Goal: Task Accomplishment & Management: Manage account settings

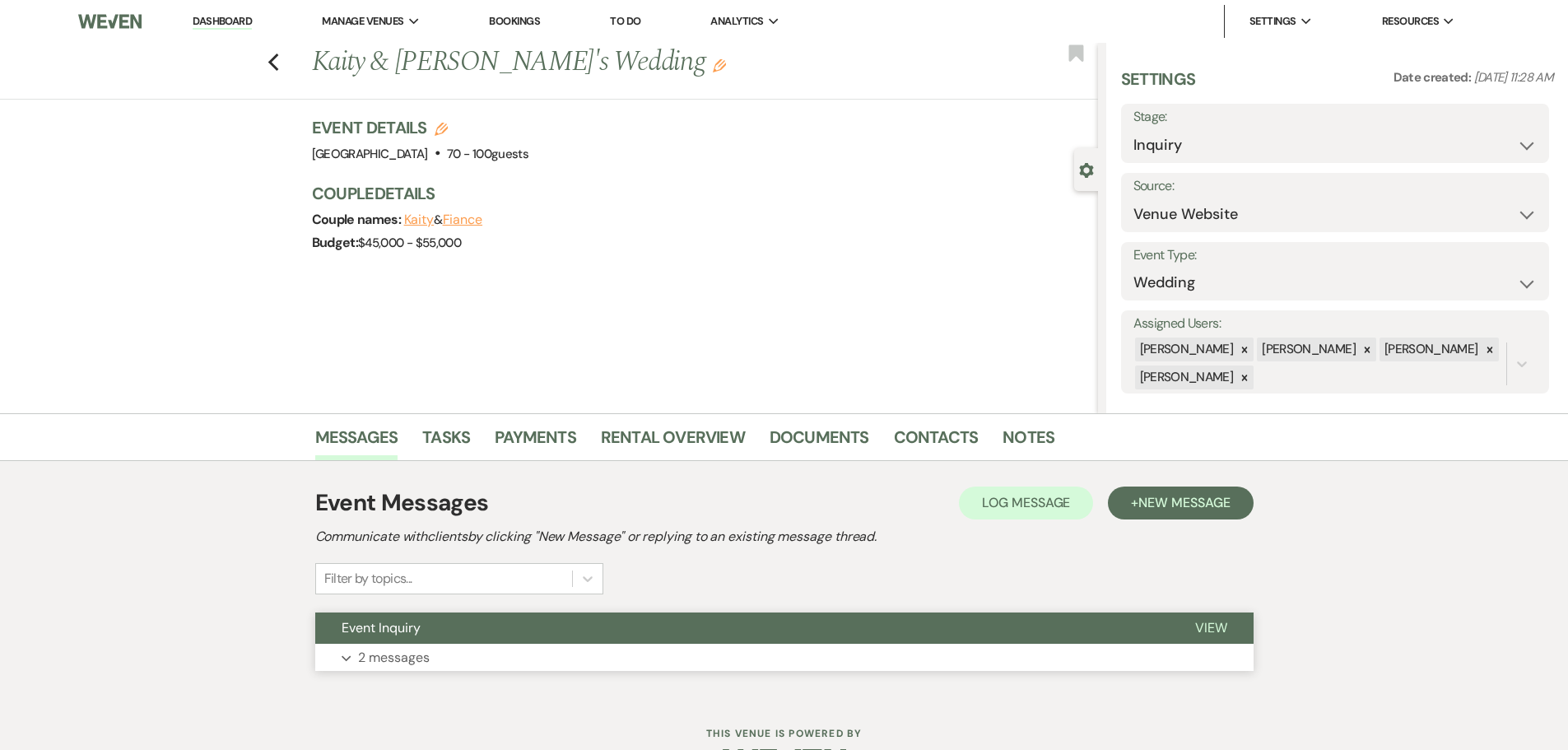
click at [438, 652] on button "Expand 2 messages" at bounding box center [784, 658] width 938 height 28
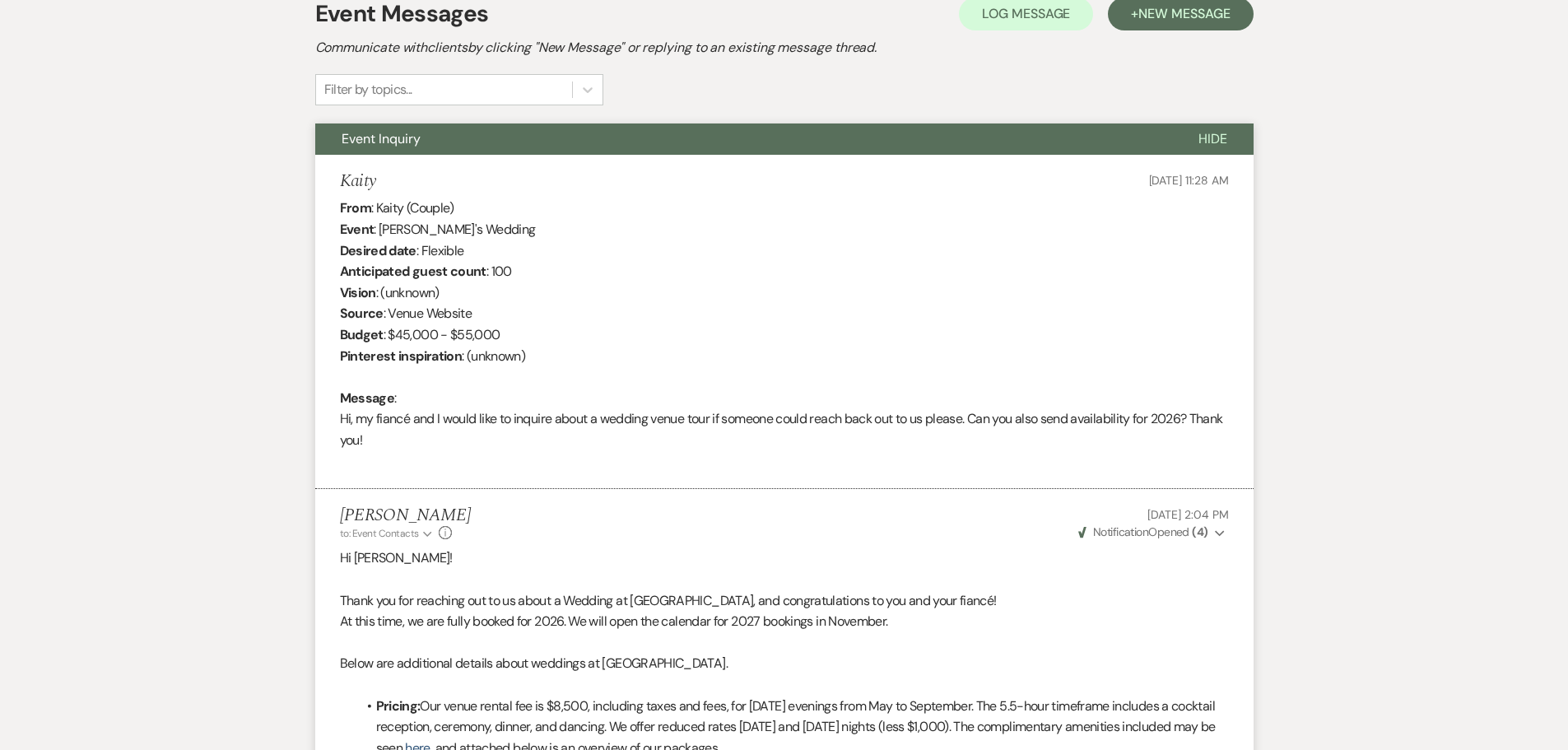
scroll to position [518, 0]
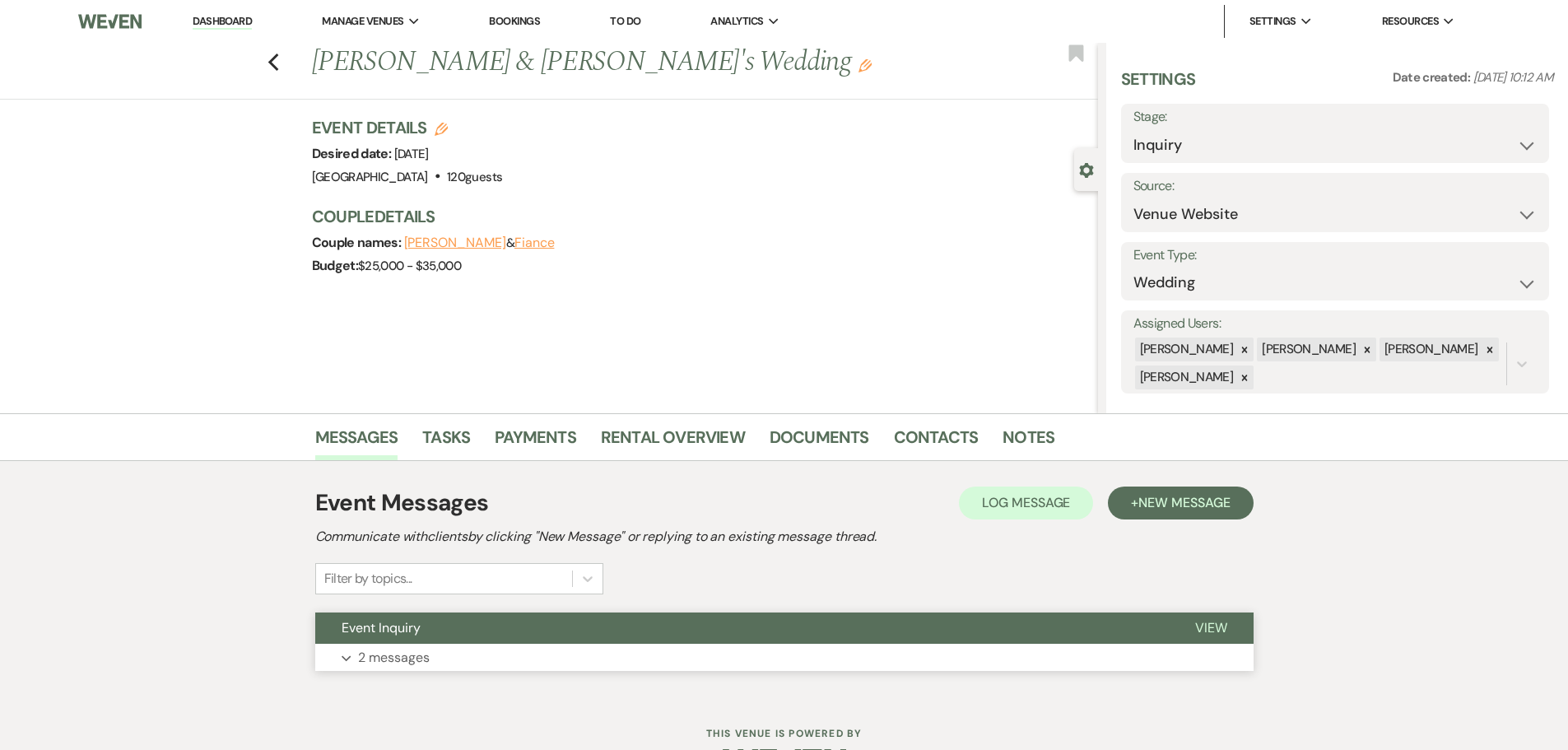
click at [487, 642] on button "Event Inquiry" at bounding box center [742, 629] width 854 height 32
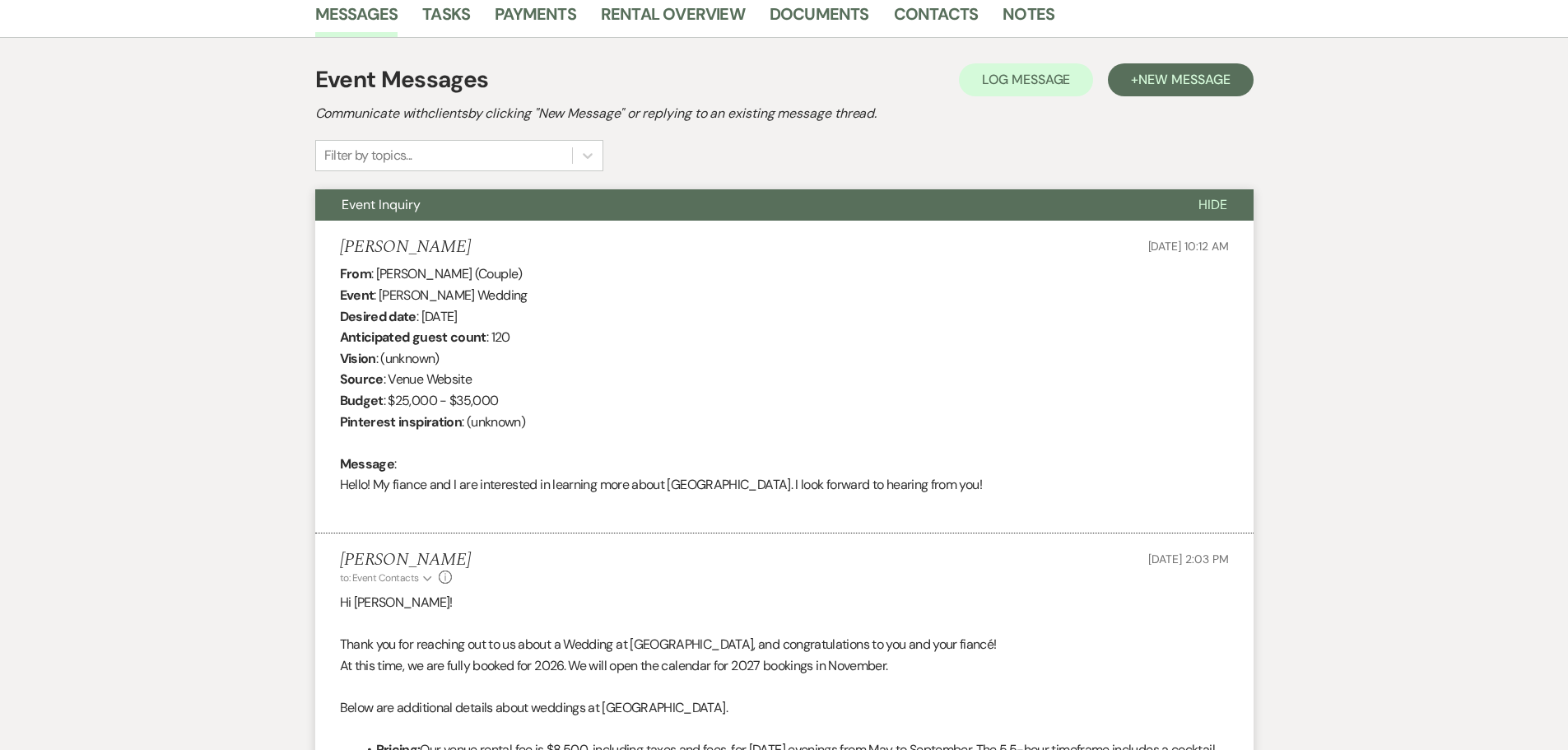
scroll to position [426, 0]
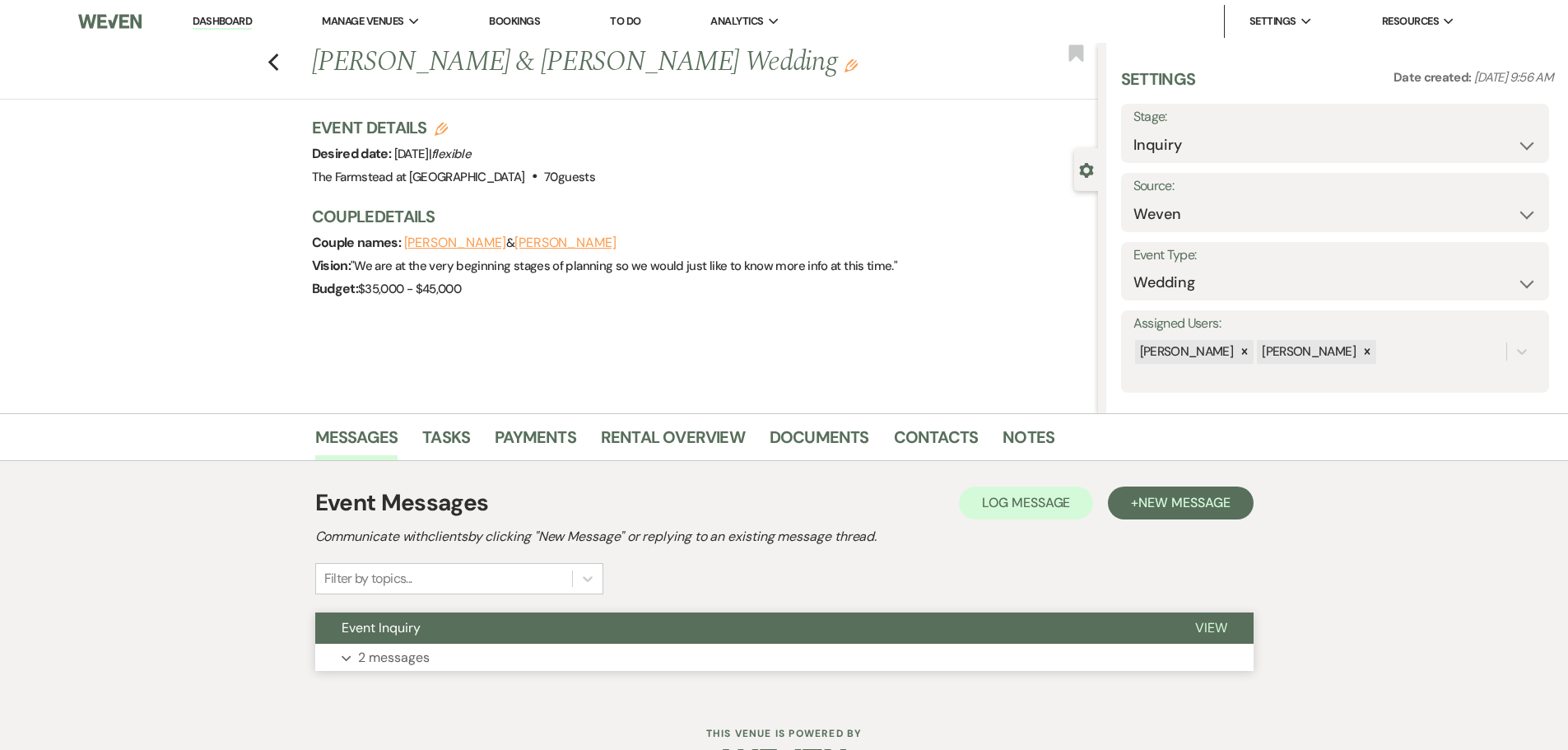
click at [515, 642] on button "Event Inquiry" at bounding box center [742, 629] width 854 height 32
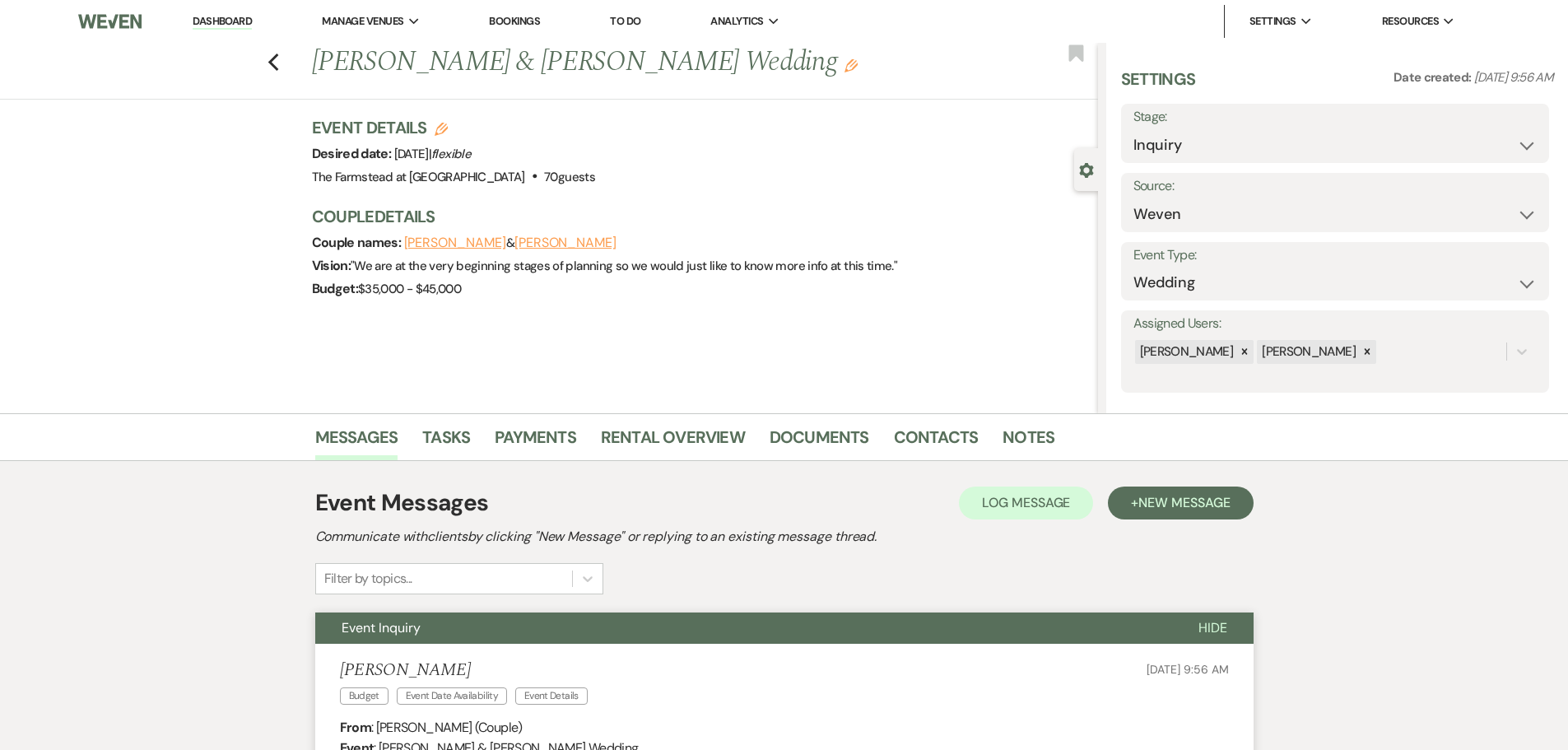
click at [1297, 125] on label "Stage:" at bounding box center [1335, 117] width 404 height 24
click at [1315, 142] on select "Inquiry Follow Up Tour Requested Tour Confirmed Toured Proposal Sent Booked Lost" at bounding box center [1335, 145] width 404 height 32
select select "8"
click at [1134, 129] on select "Inquiry Follow Up Tour Requested Tour Confirmed Toured Proposal Sent Booked Lost" at bounding box center [1335, 145] width 404 height 32
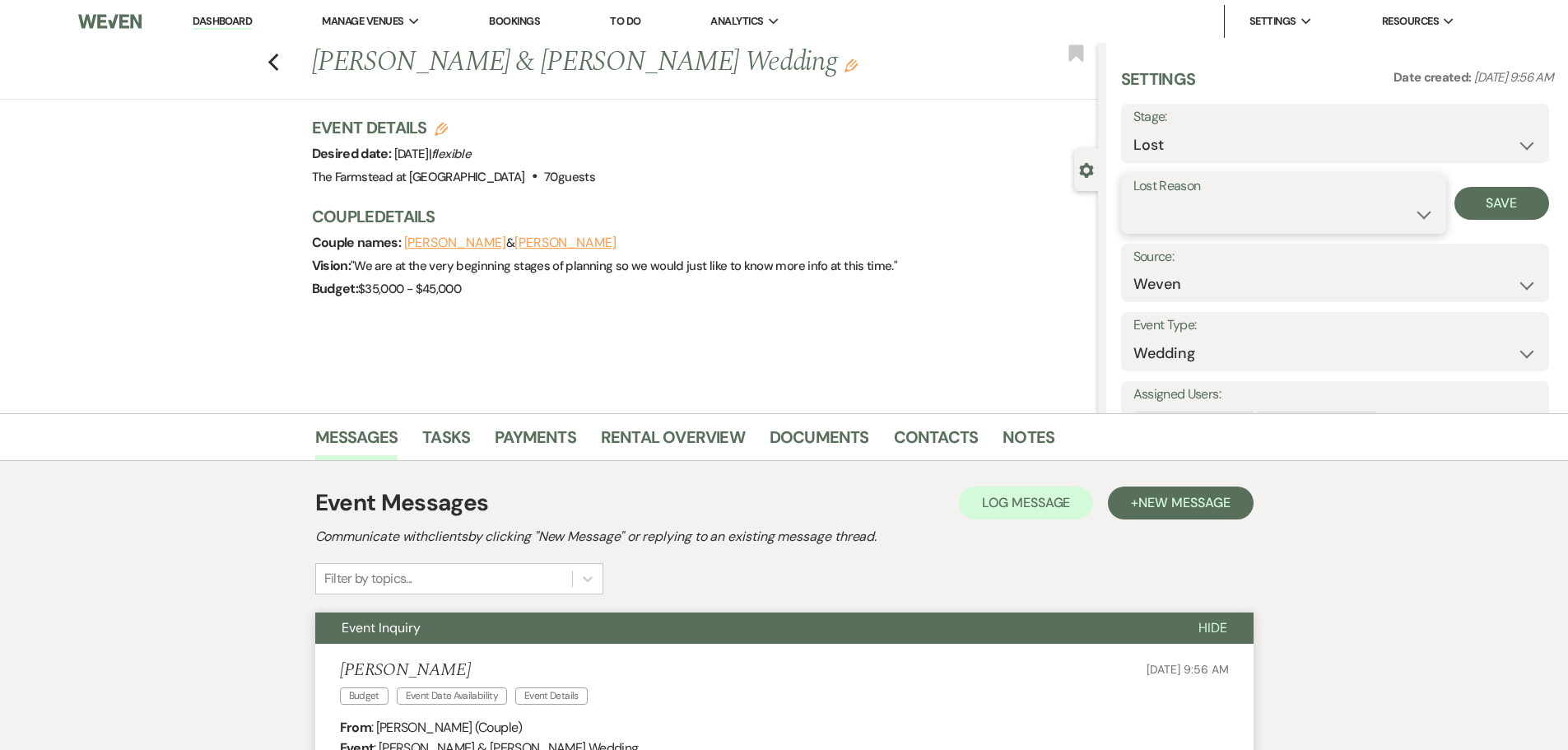
click at [1251, 219] on select "Booked Elsewhere Budget Date Unavailable No Response Not a Good Match Capacity …" at bounding box center [1283, 214] width 301 height 32
select select "10"
click at [1134, 198] on select "Booked Elsewhere Budget Date Unavailable No Response Not a Good Match Capacity …" at bounding box center [1283, 214] width 301 height 32
click at [1478, 206] on button "Save" at bounding box center [1502, 202] width 94 height 33
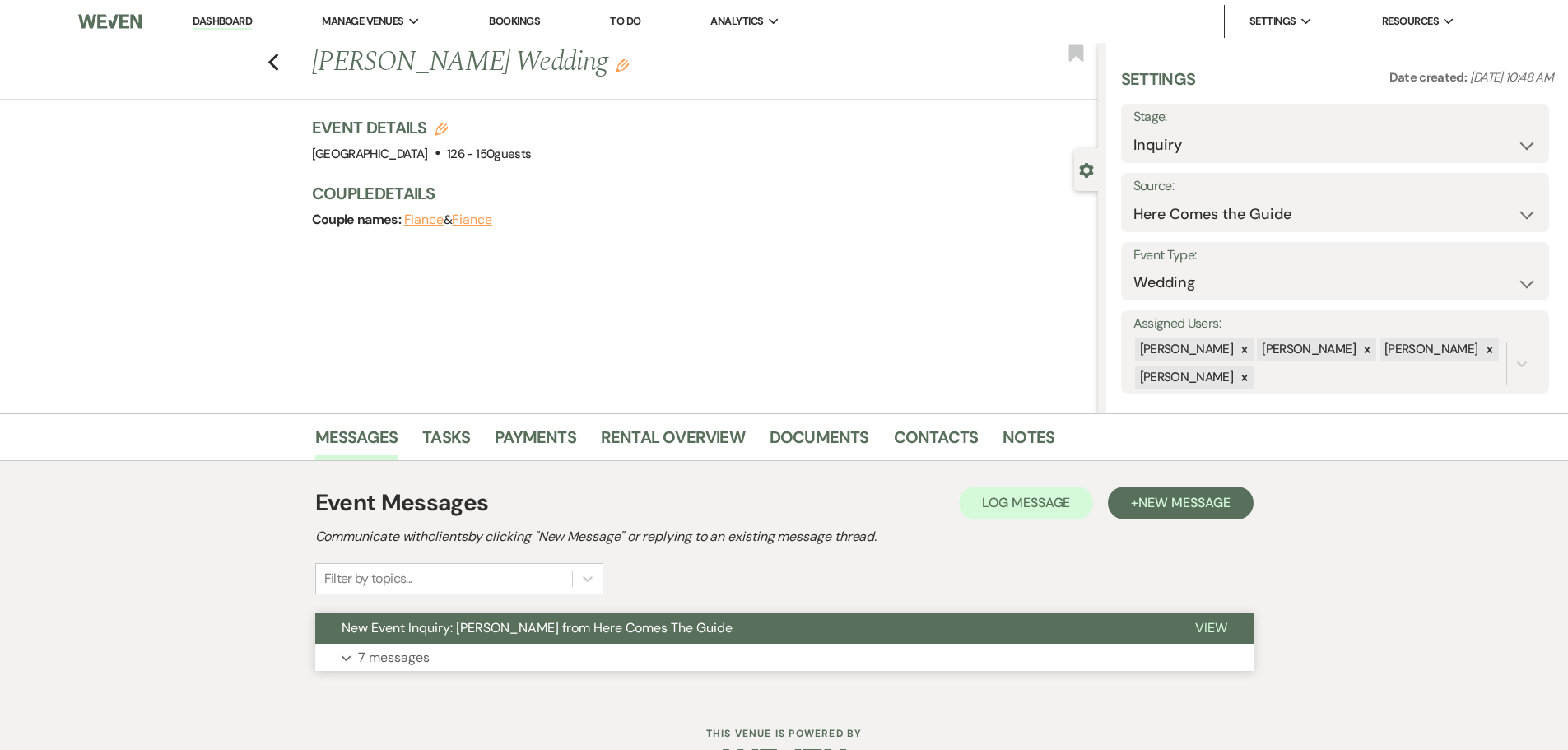
click at [498, 643] on button "New Event Inquiry: Hannah Eagar from Here Comes The Guide" at bounding box center [742, 629] width 854 height 32
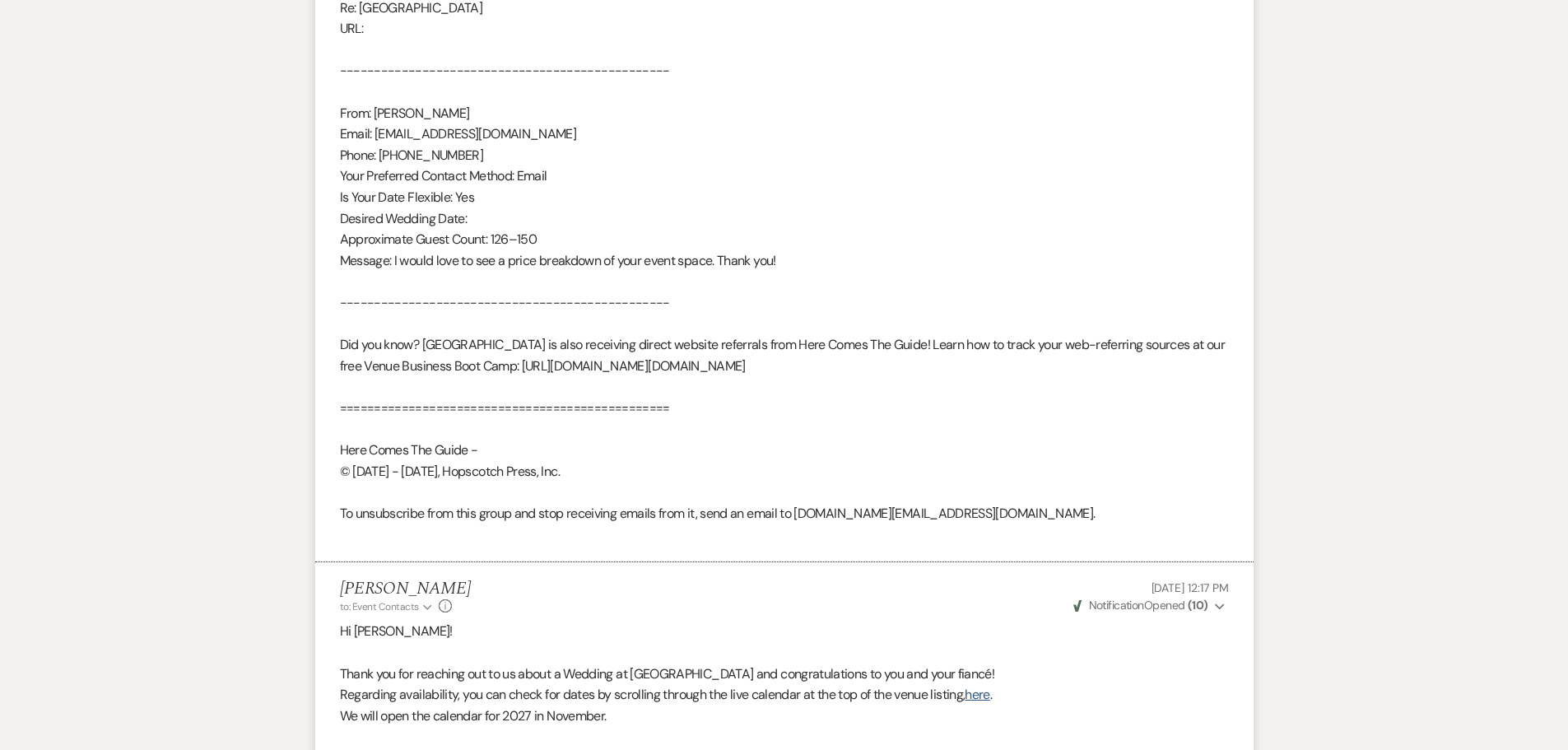
scroll to position [816, 0]
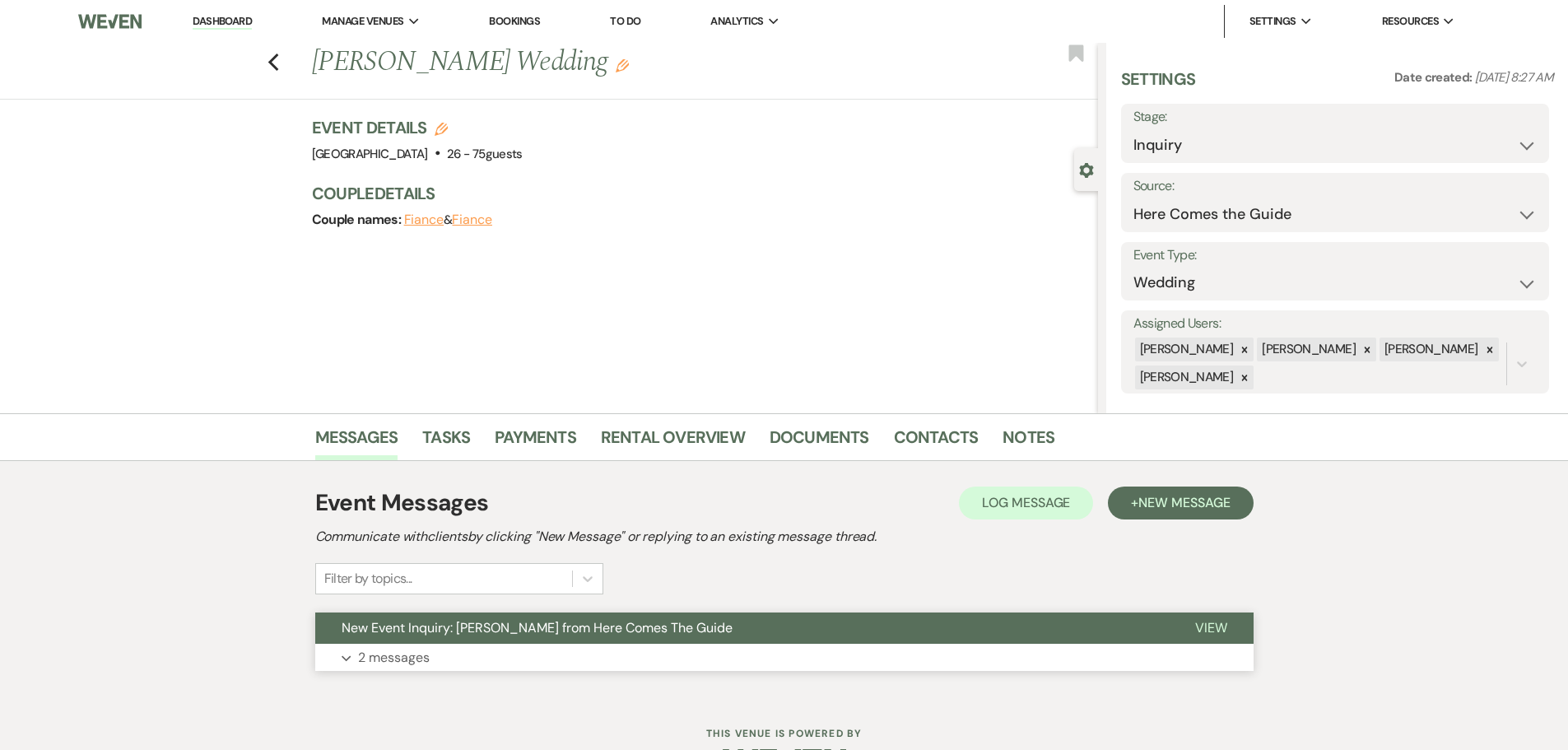
click at [536, 636] on span "New Event Inquiry: [PERSON_NAME] from Here Comes The Guide" at bounding box center [537, 627] width 391 height 17
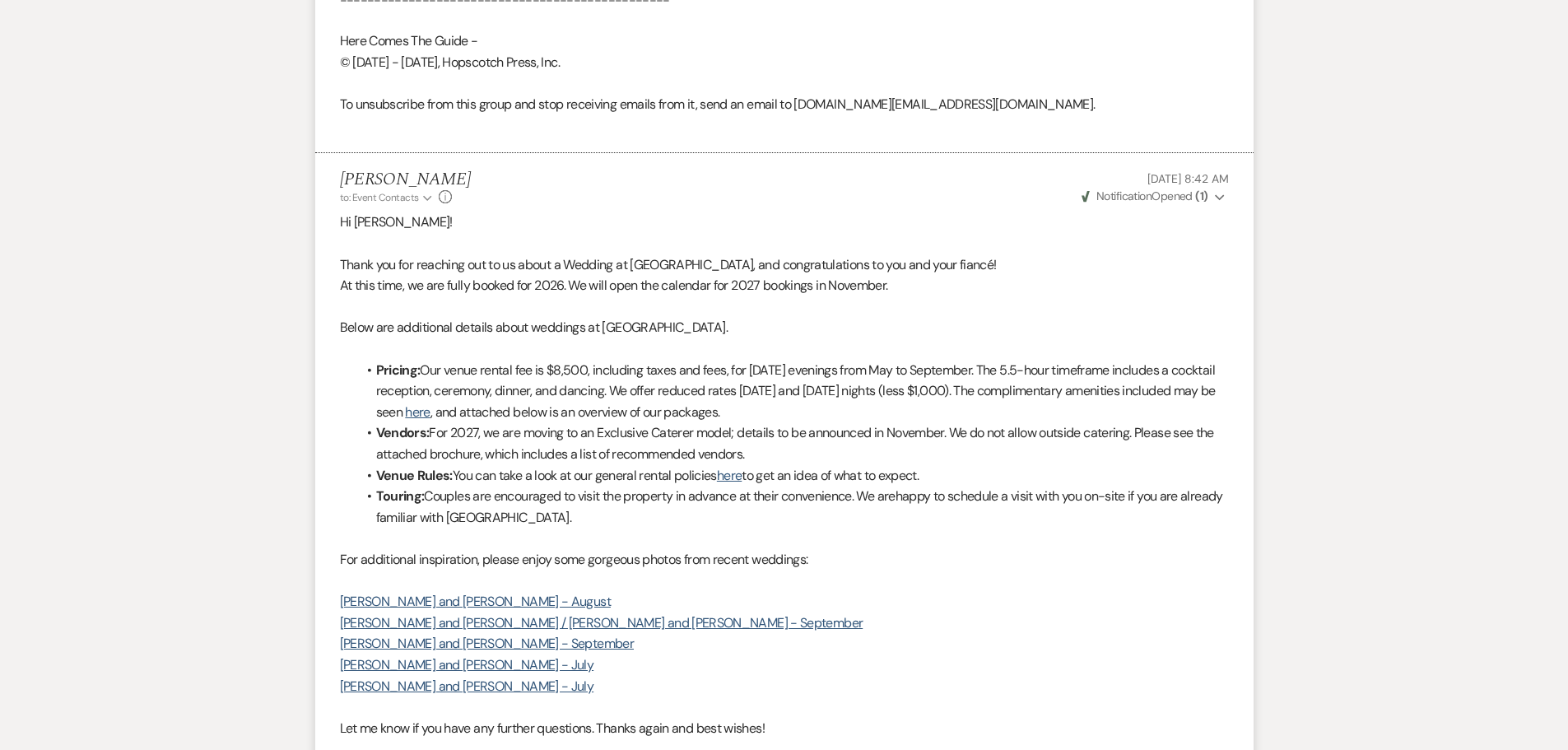
scroll to position [1400, 0]
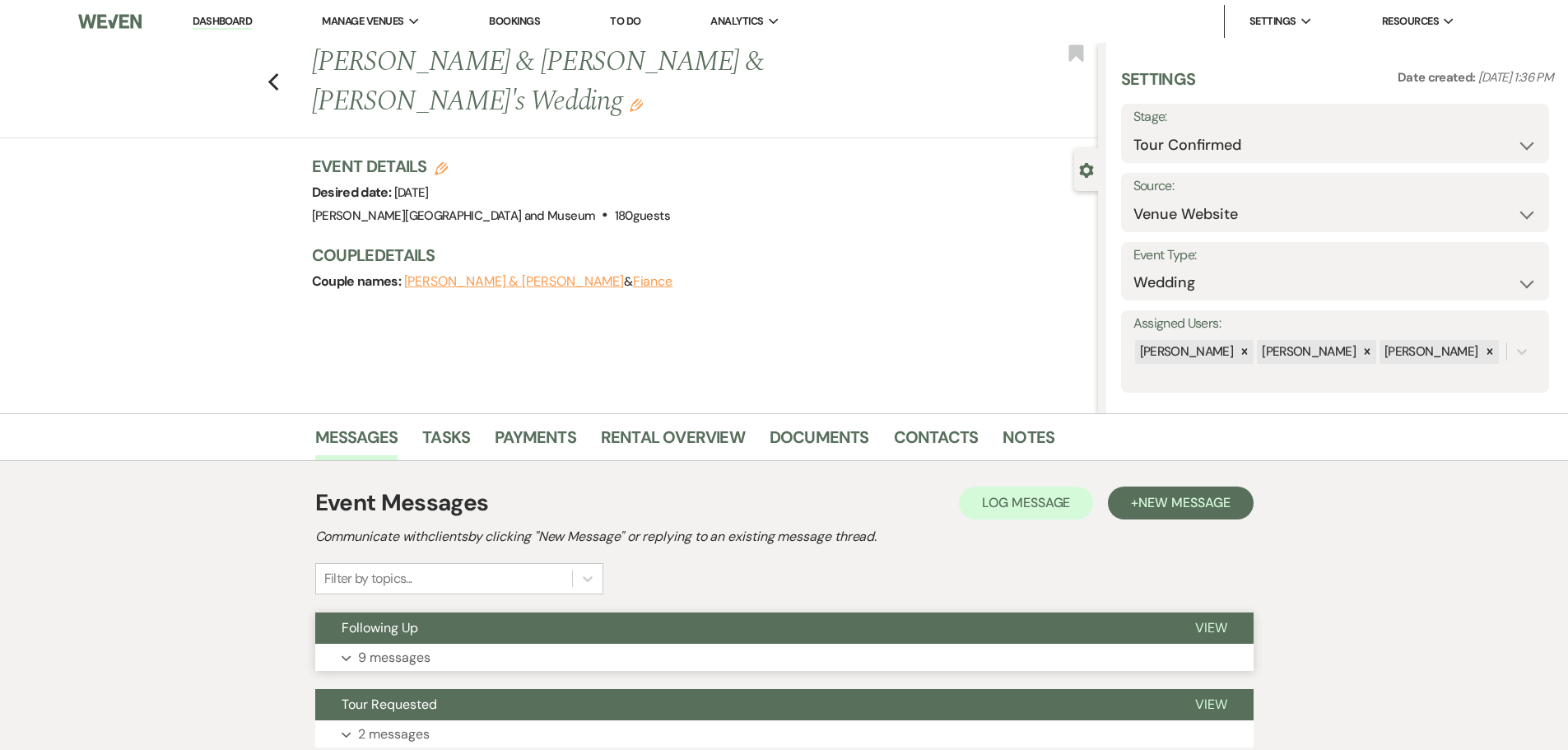
click at [488, 650] on button "Expand 9 messages" at bounding box center [784, 658] width 938 height 28
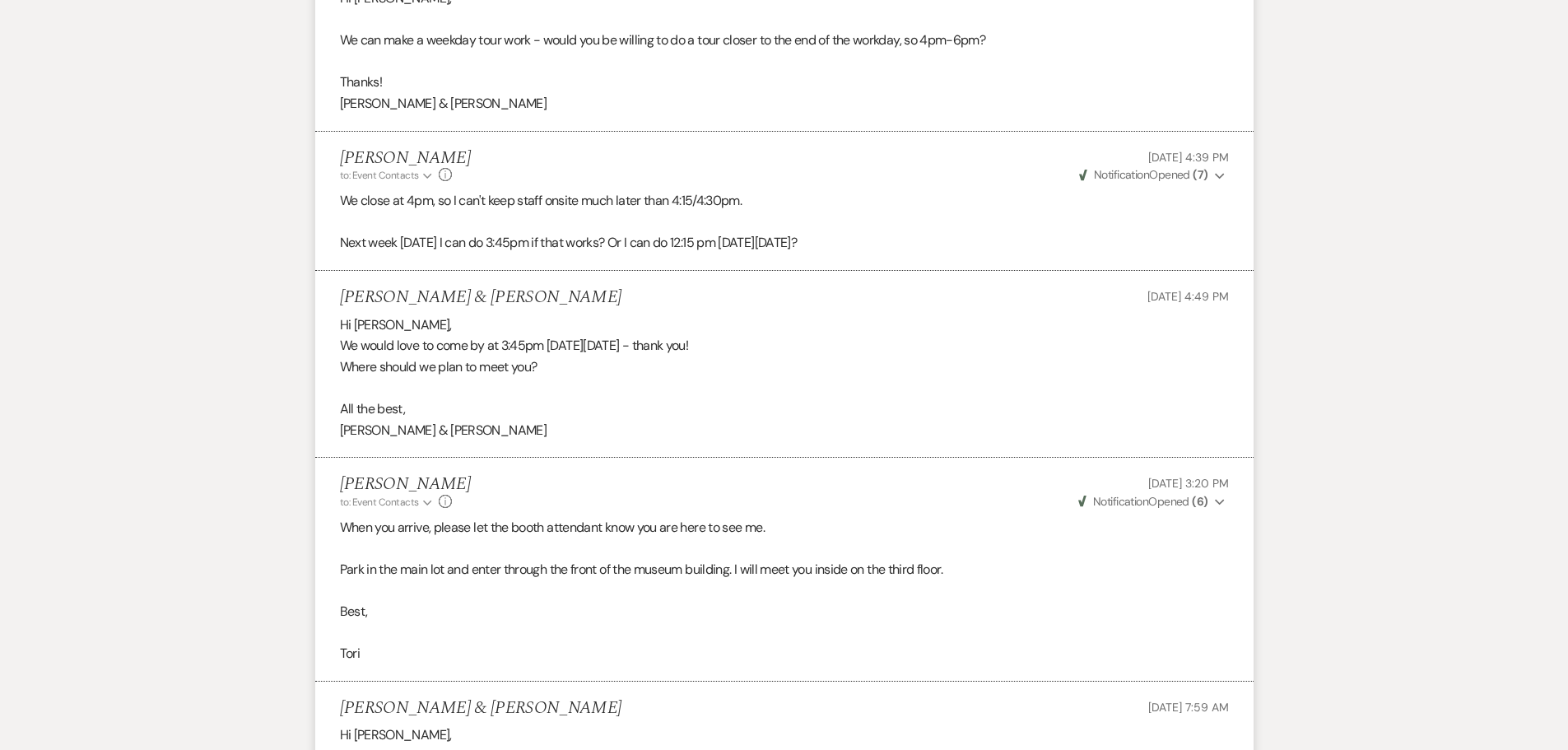
scroll to position [1572, 0]
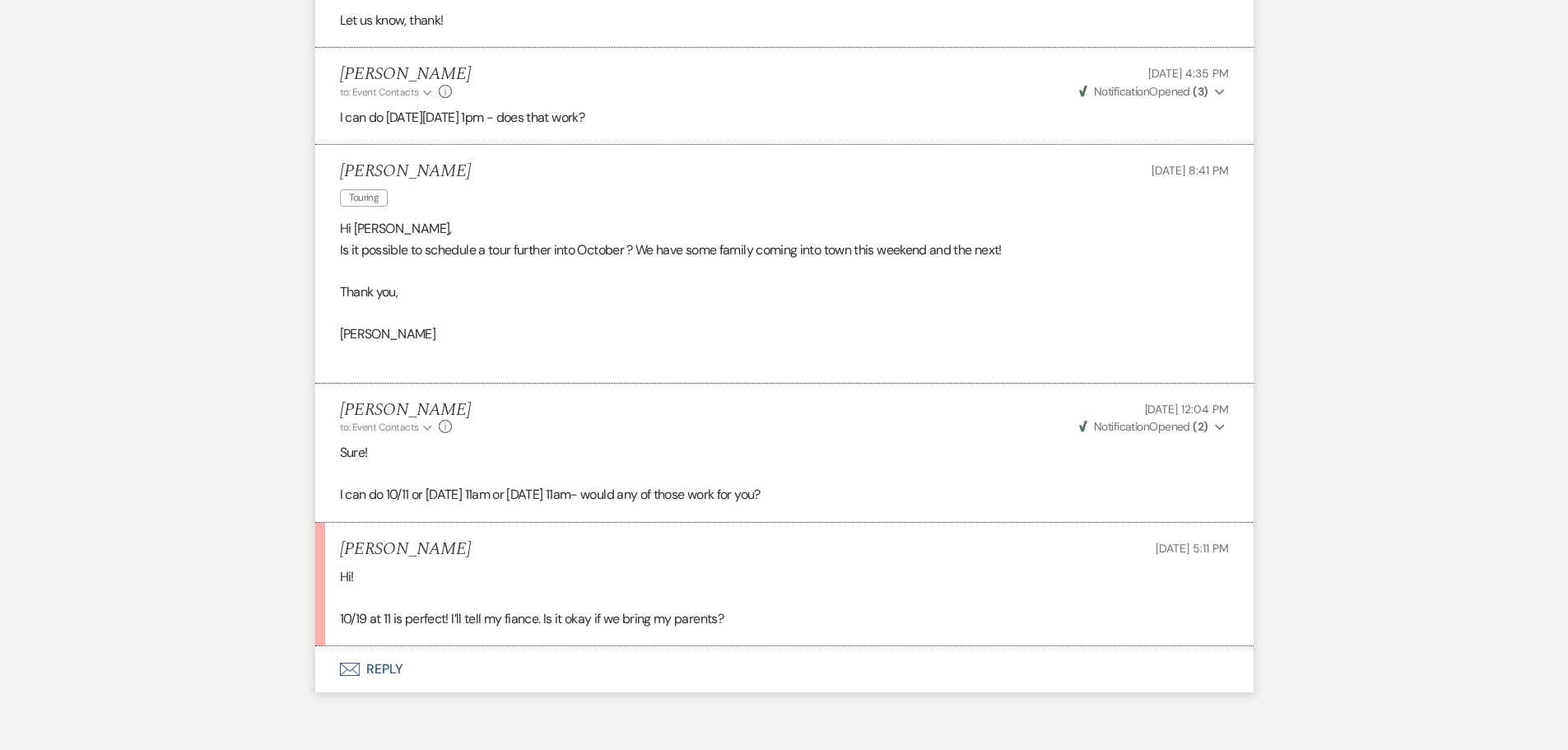
scroll to position [2024, 0]
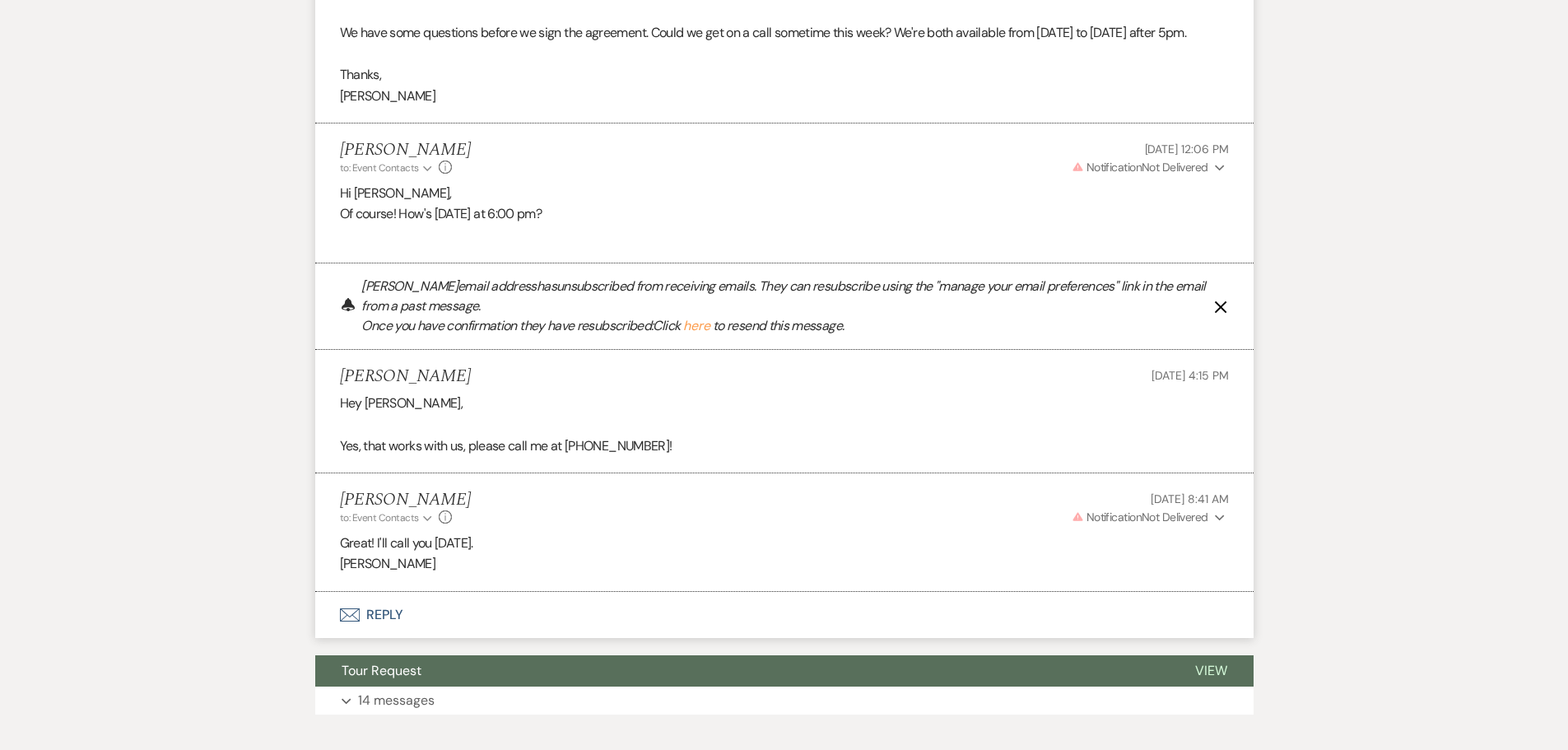
scroll to position [1404, 0]
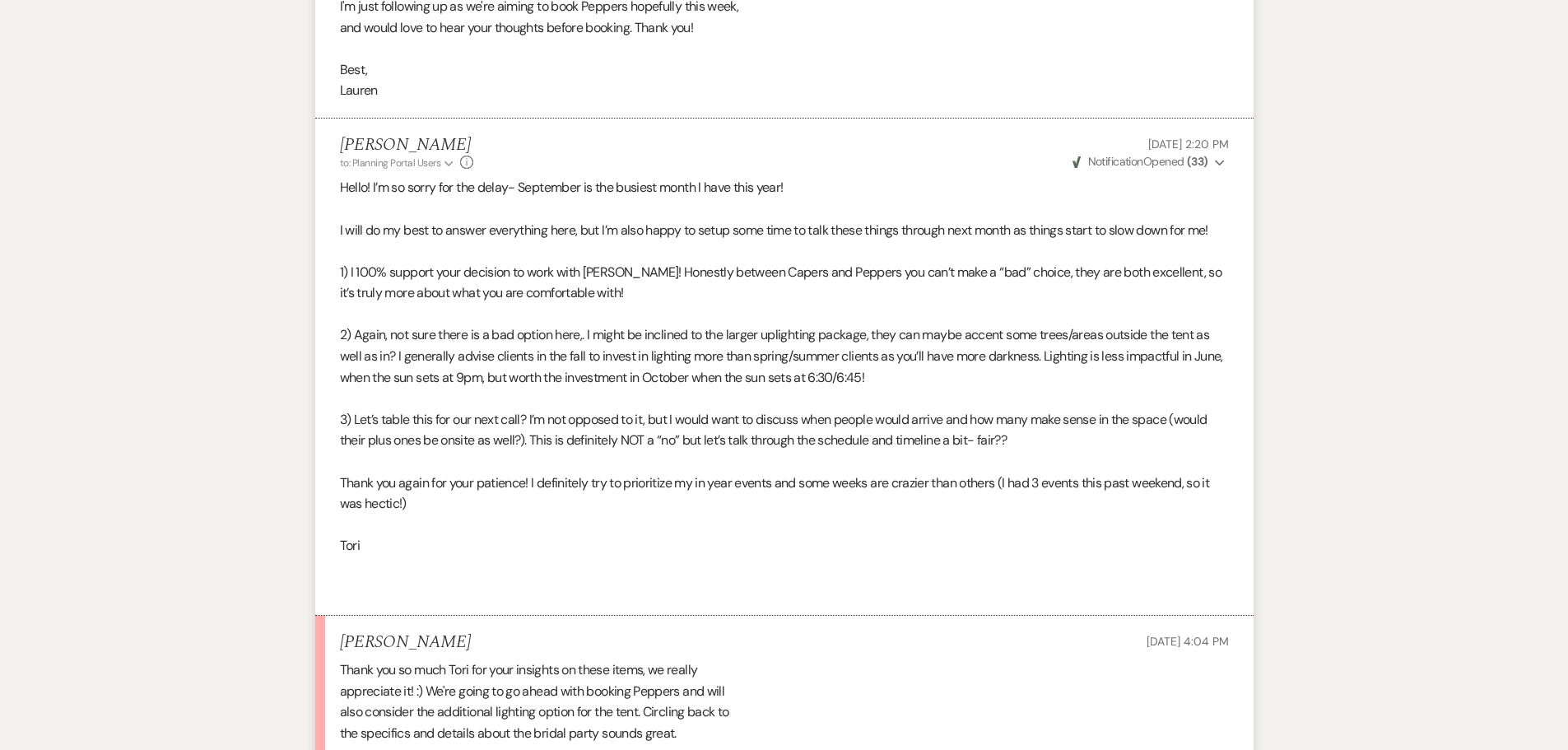
scroll to position [14468, 0]
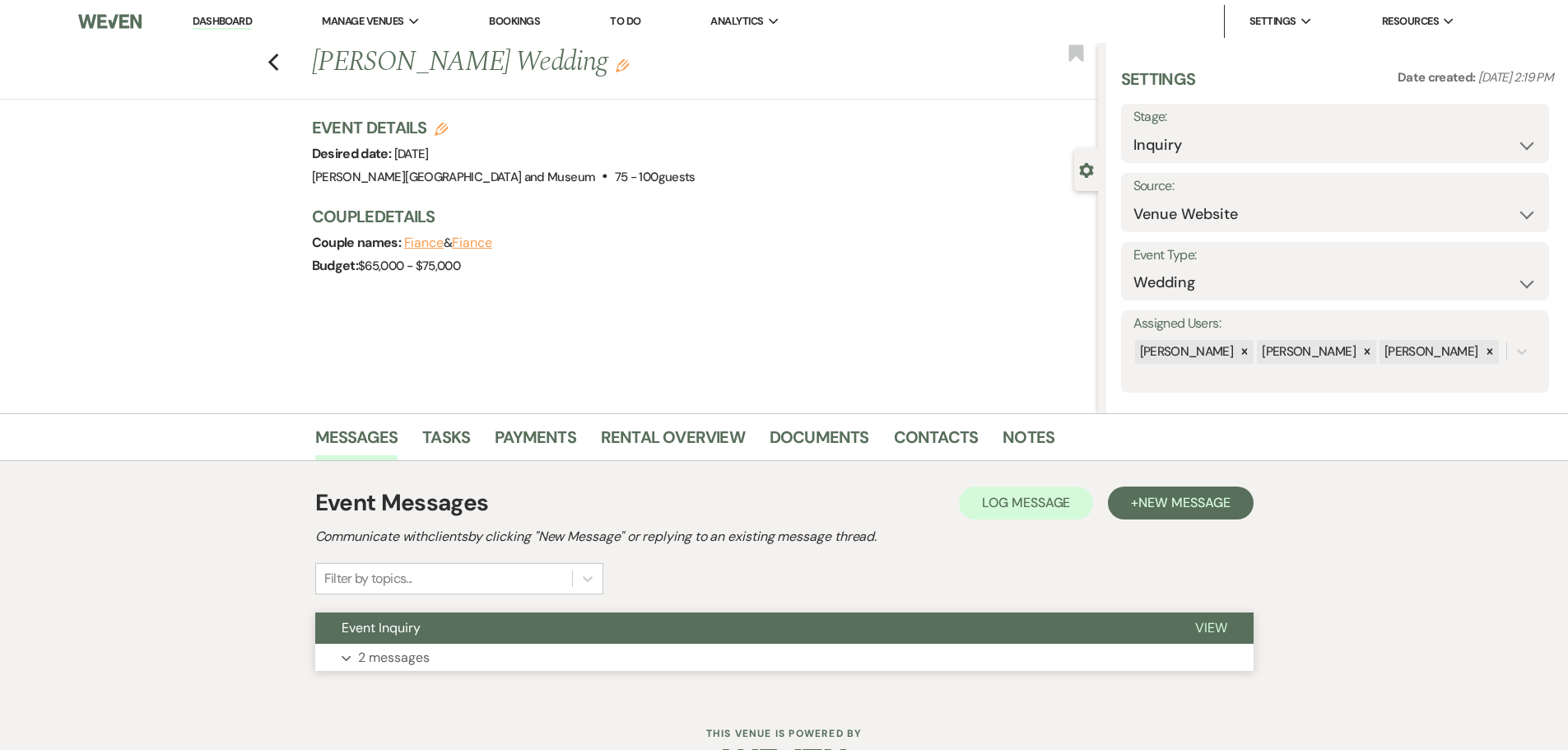
click at [553, 631] on button "Event Inquiry" at bounding box center [742, 629] width 854 height 32
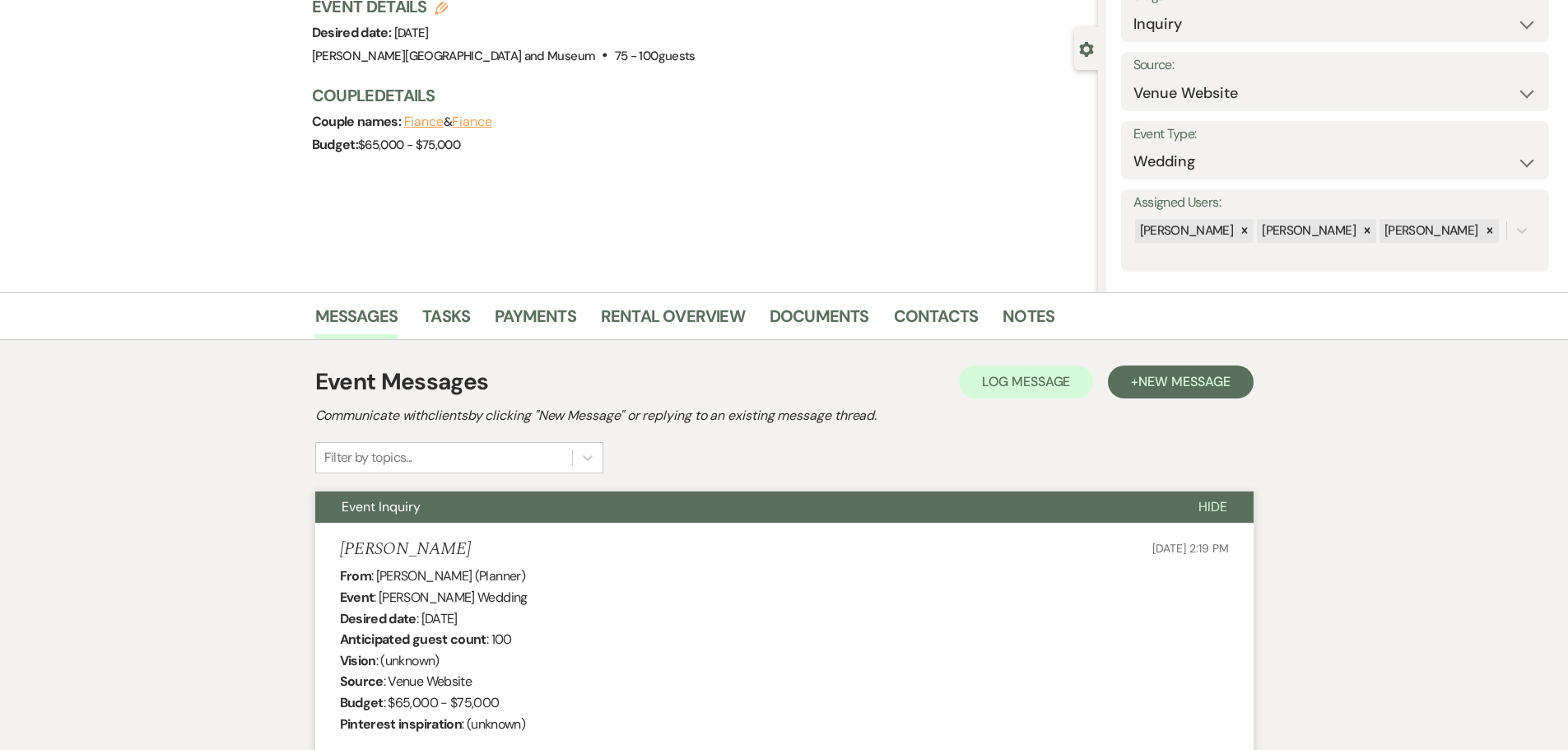
scroll to position [96, 0]
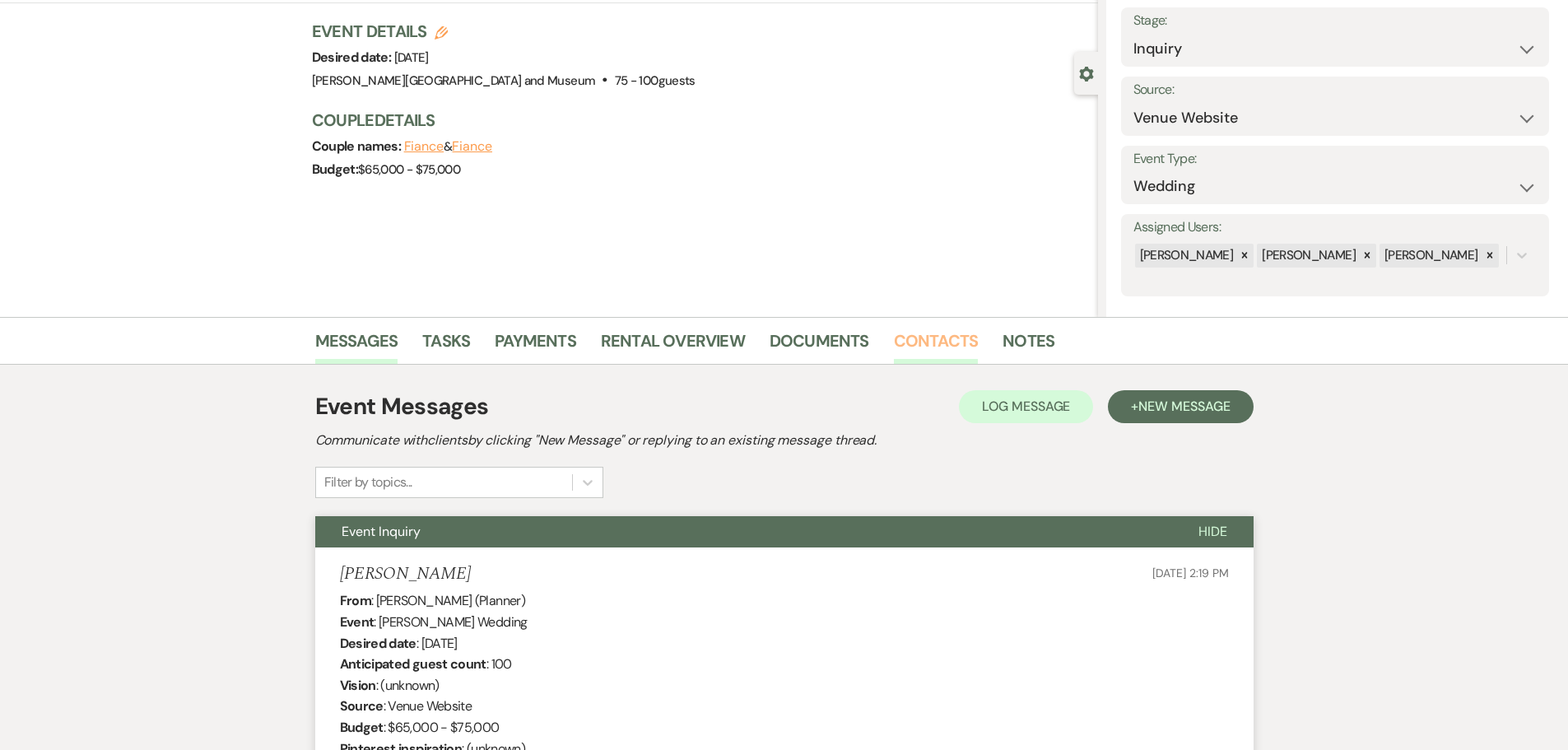
click at [906, 341] on link "Contacts" at bounding box center [936, 345] width 85 height 37
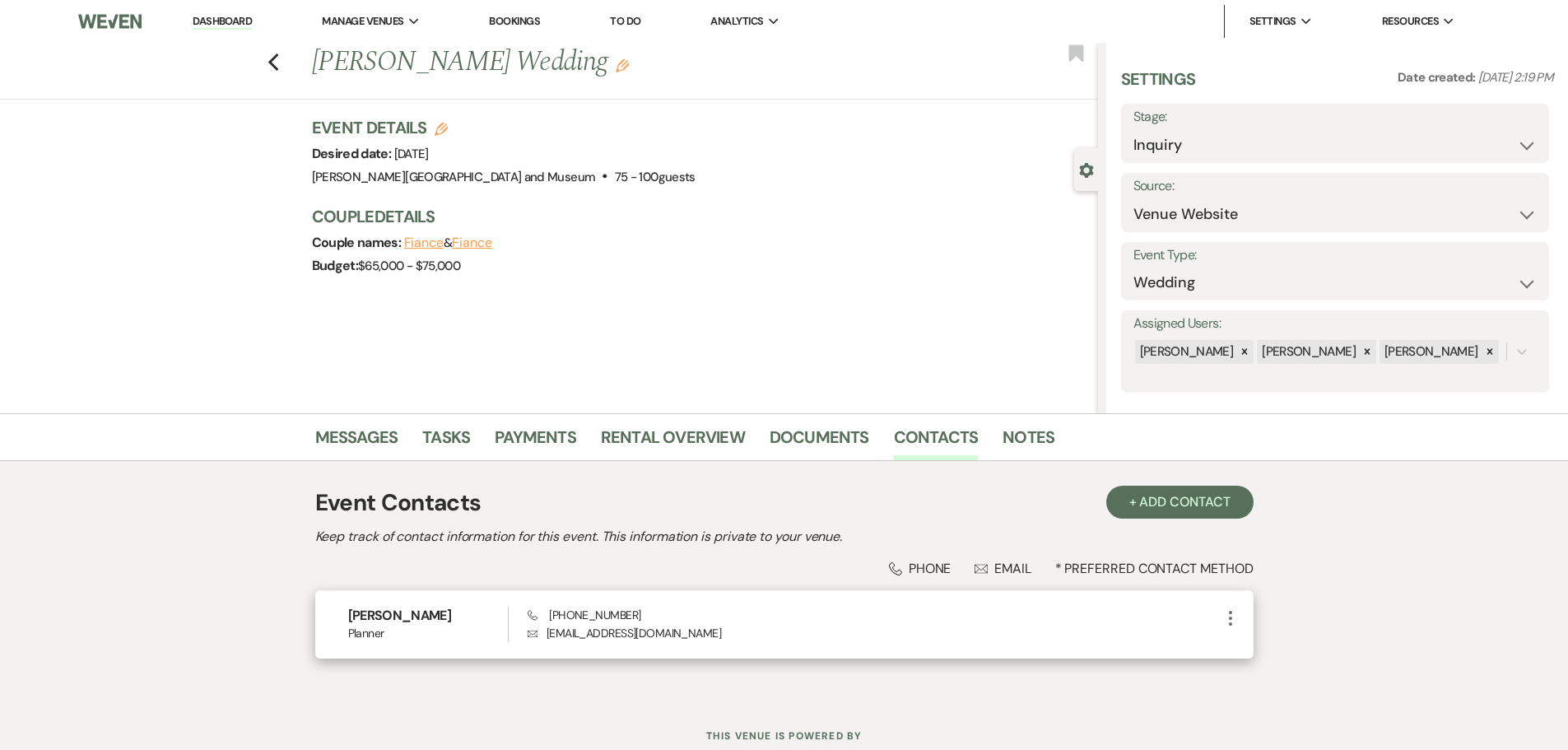
drag, startPoint x: 734, startPoint y: 635, endPoint x: 525, endPoint y: 644, distance: 209.2
click at [526, 643] on div "[PERSON_NAME] Planner Phone [PHONE_NUMBER] Envelope [EMAIL_ADDRESS][DOMAIN_NAME…" at bounding box center [784, 624] width 938 height 68
click at [741, 626] on p "Envelope [EMAIL_ADDRESS][DOMAIN_NAME]" at bounding box center [874, 633] width 692 height 18
drag, startPoint x: 726, startPoint y: 633, endPoint x: 545, endPoint y: 641, distance: 181.2
click at [545, 641] on p "Envelope [EMAIL_ADDRESS][DOMAIN_NAME]" at bounding box center [874, 633] width 692 height 18
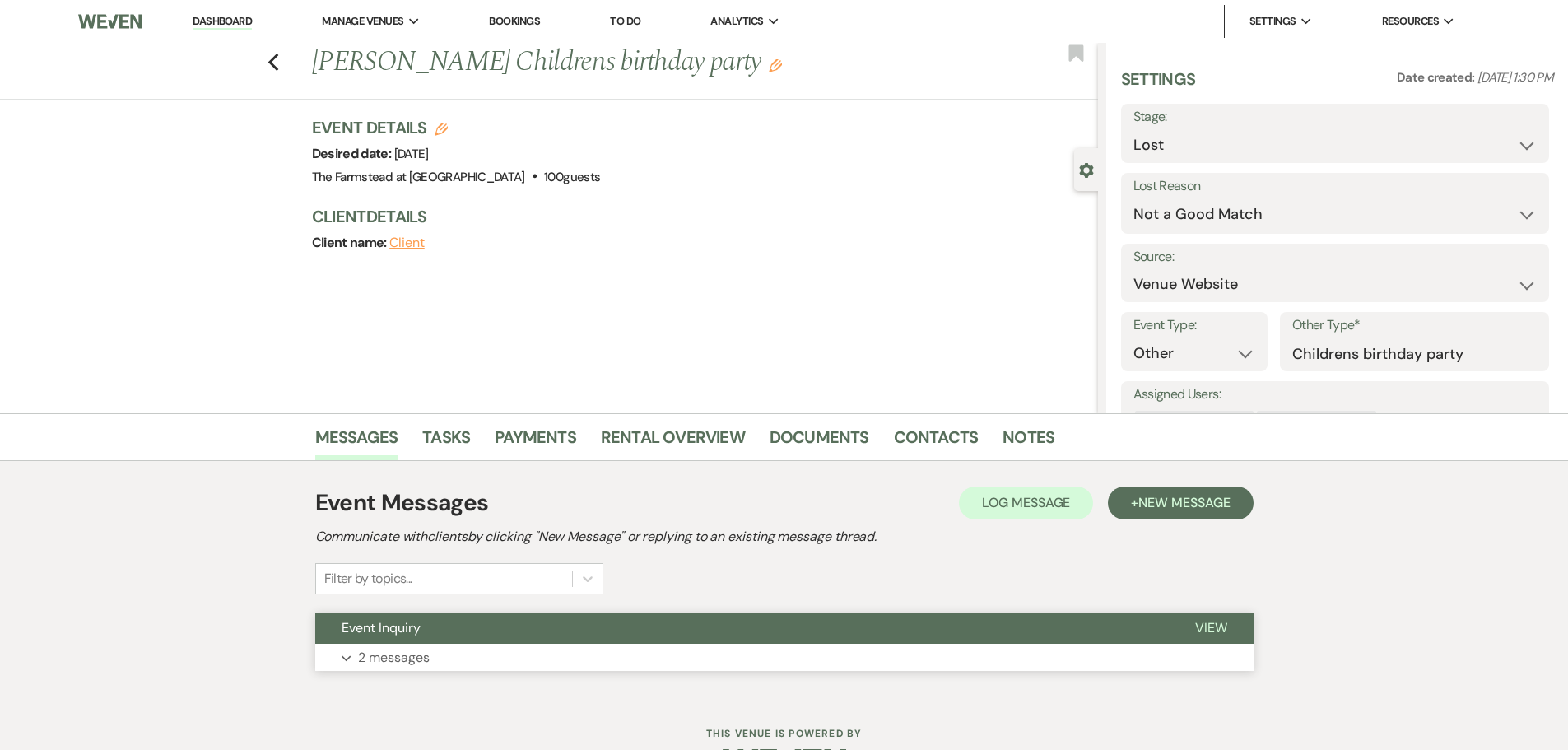
click at [593, 642] on button "Event Inquiry" at bounding box center [742, 629] width 854 height 32
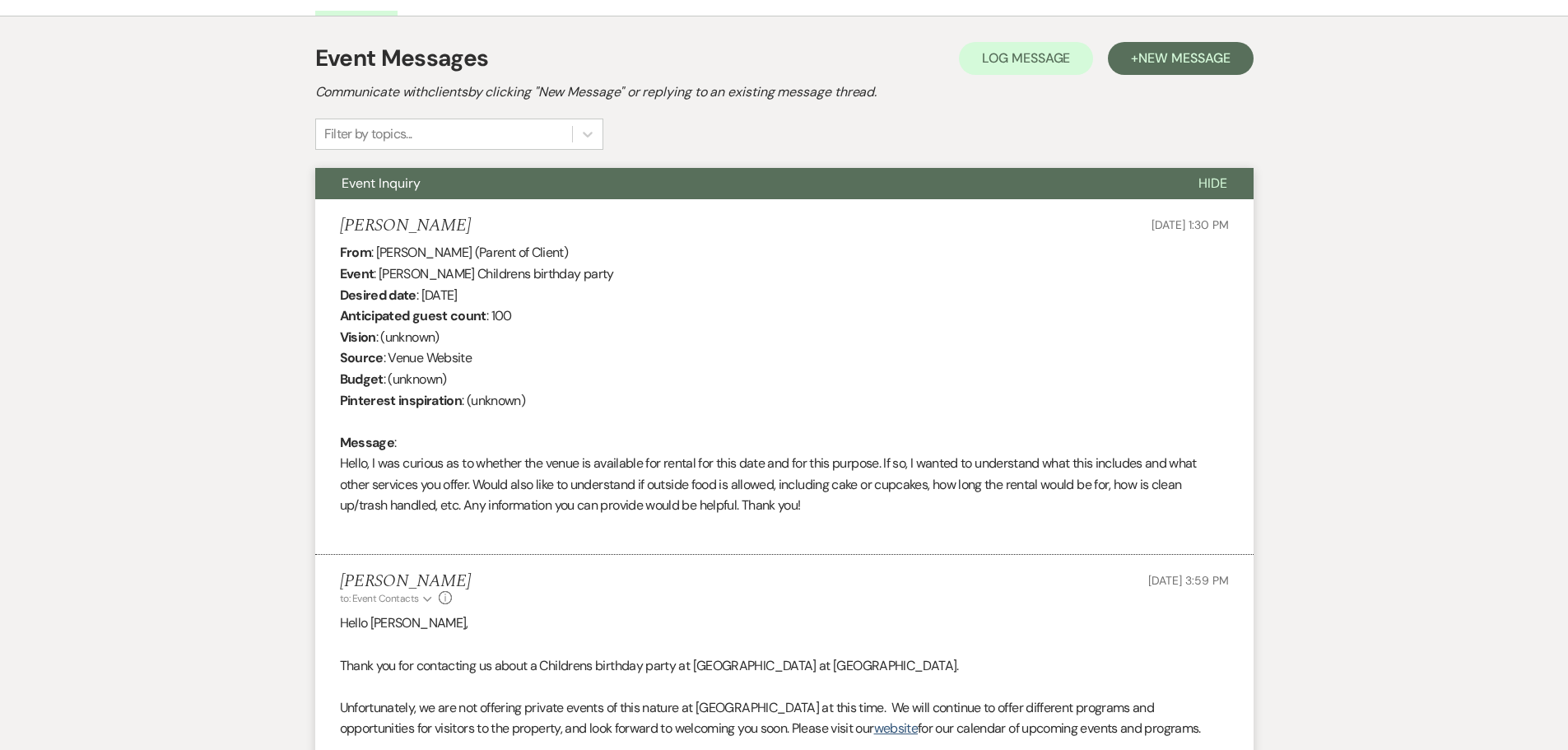
scroll to position [446, 0]
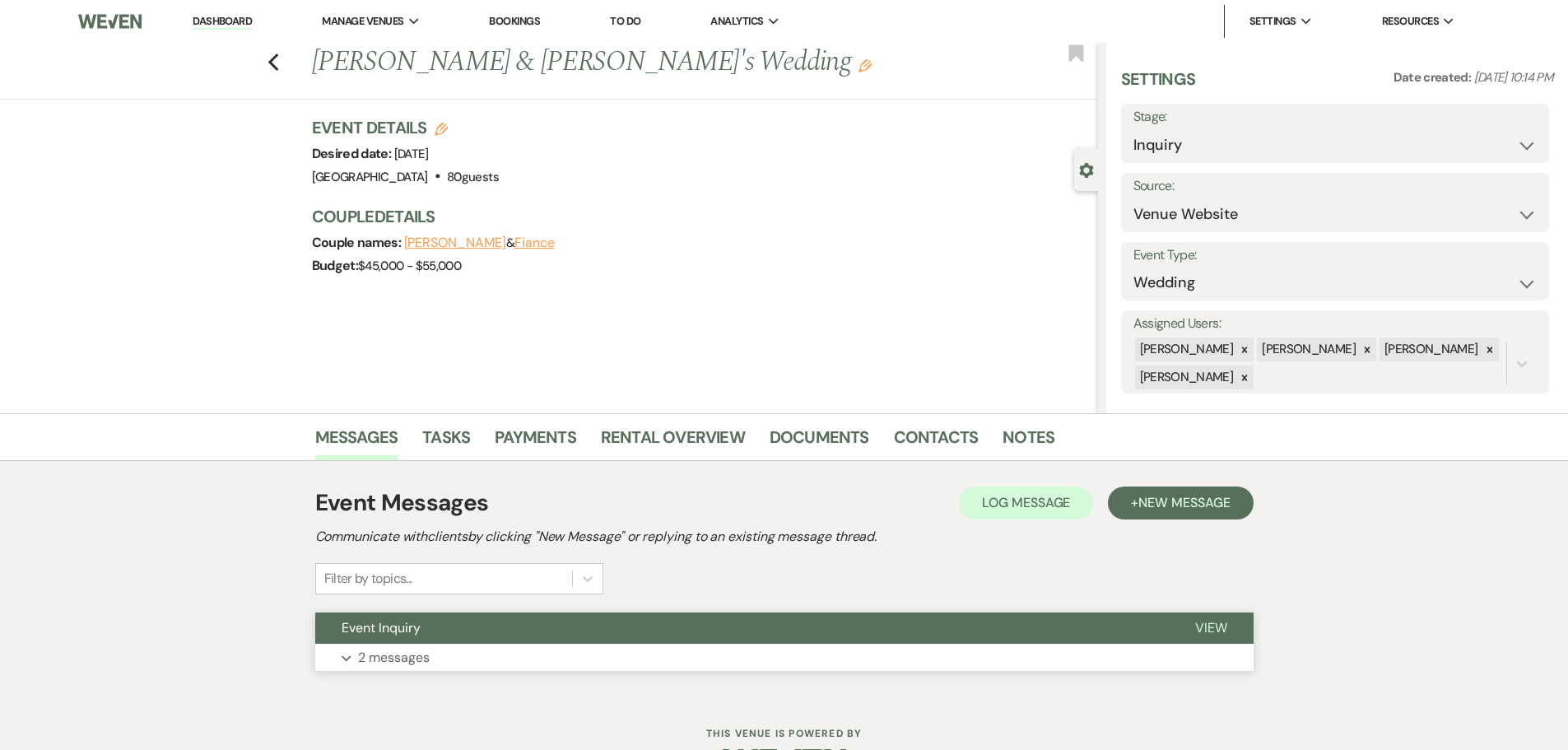
click at [545, 642] on button "Event Inquiry" at bounding box center [742, 629] width 854 height 32
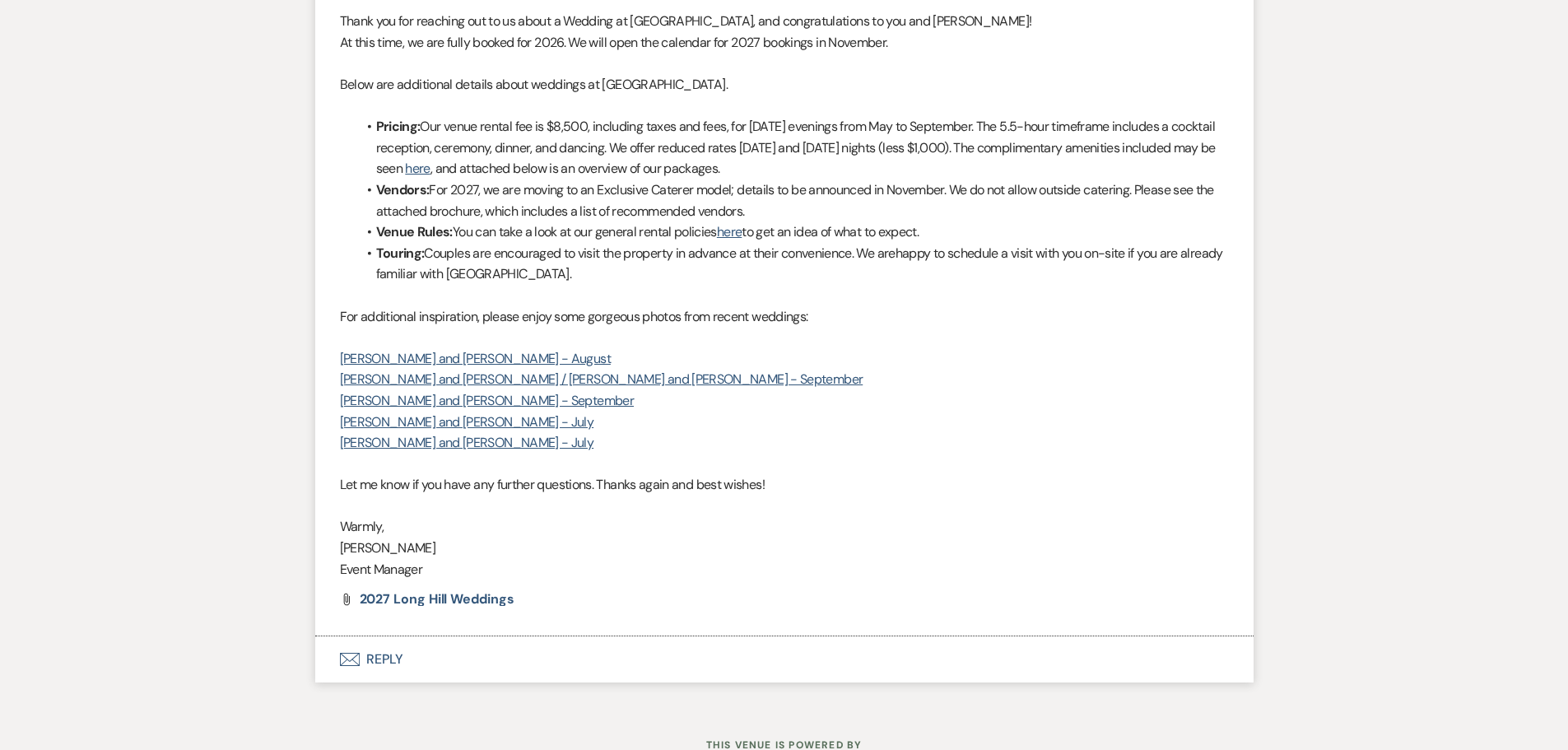
scroll to position [1153, 0]
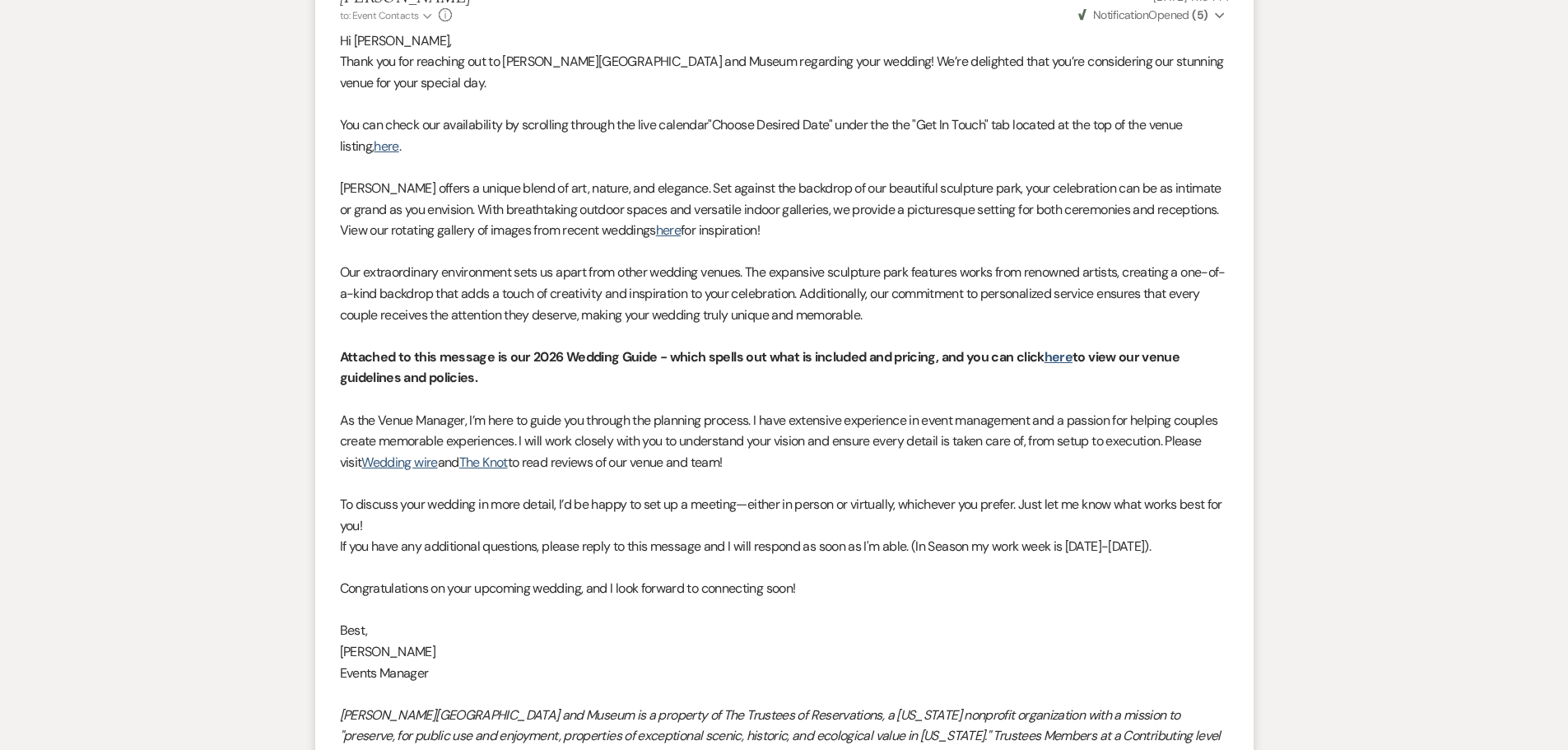
scroll to position [597, 0]
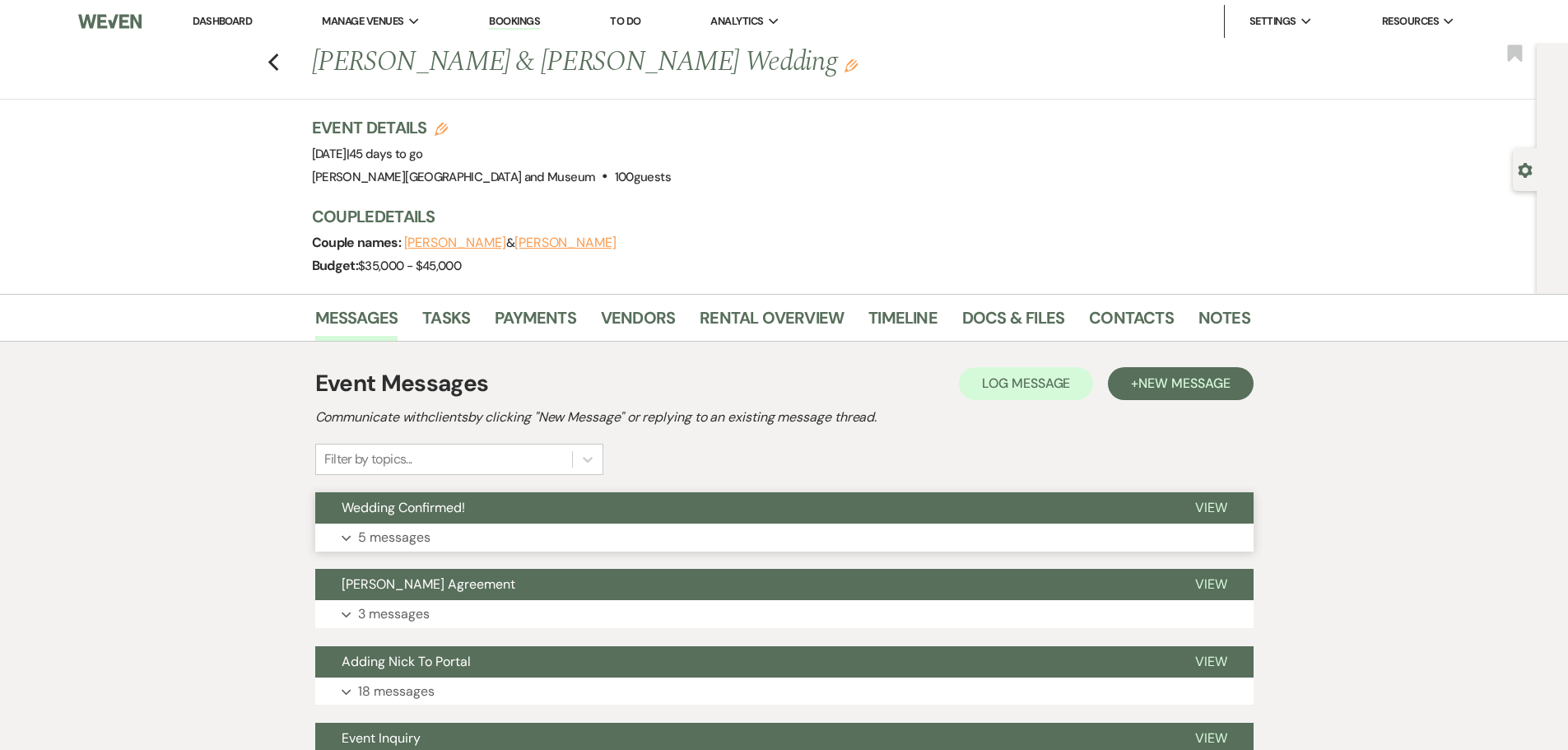
click at [574, 532] on button "Expand 5 messages" at bounding box center [784, 538] width 938 height 28
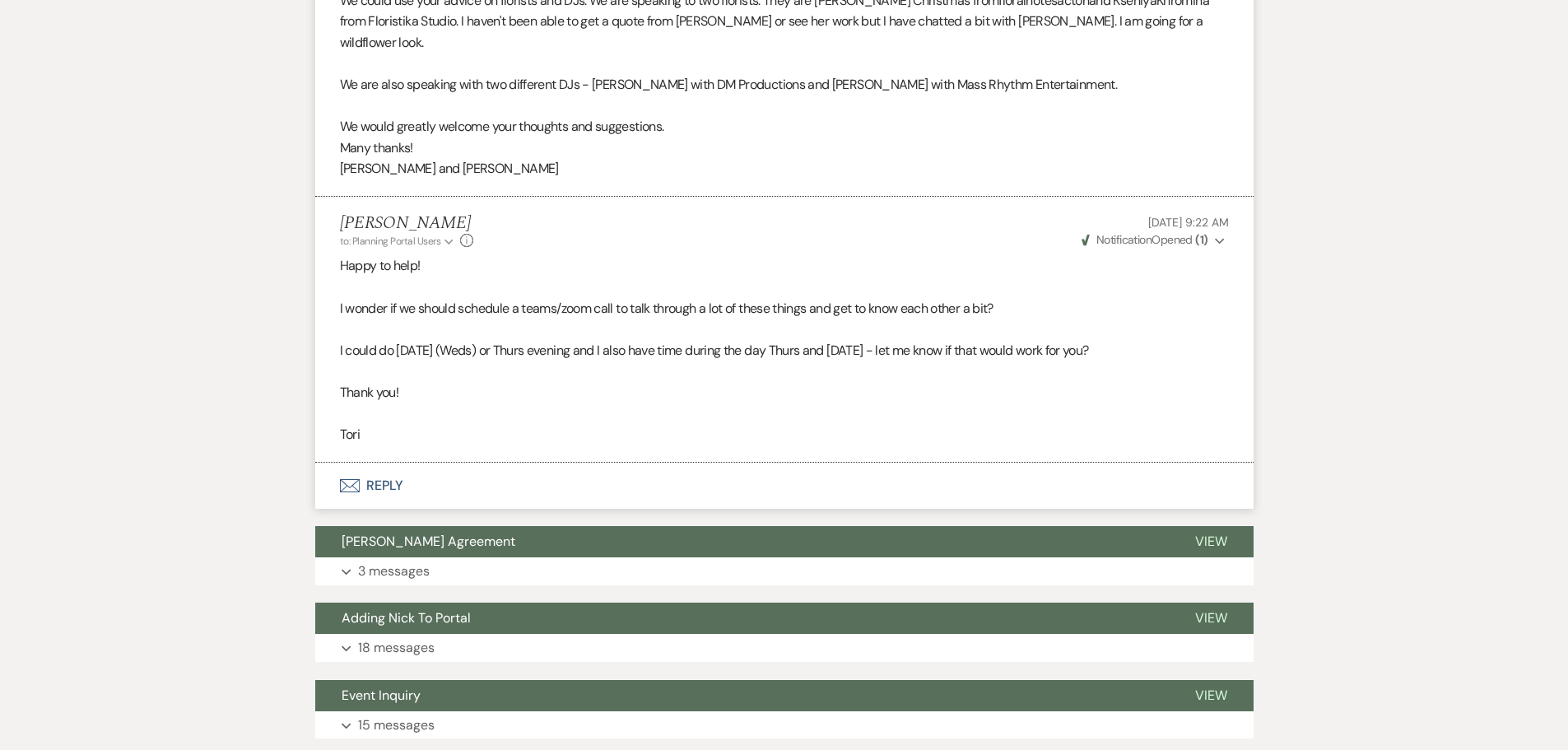
scroll to position [1777, 0]
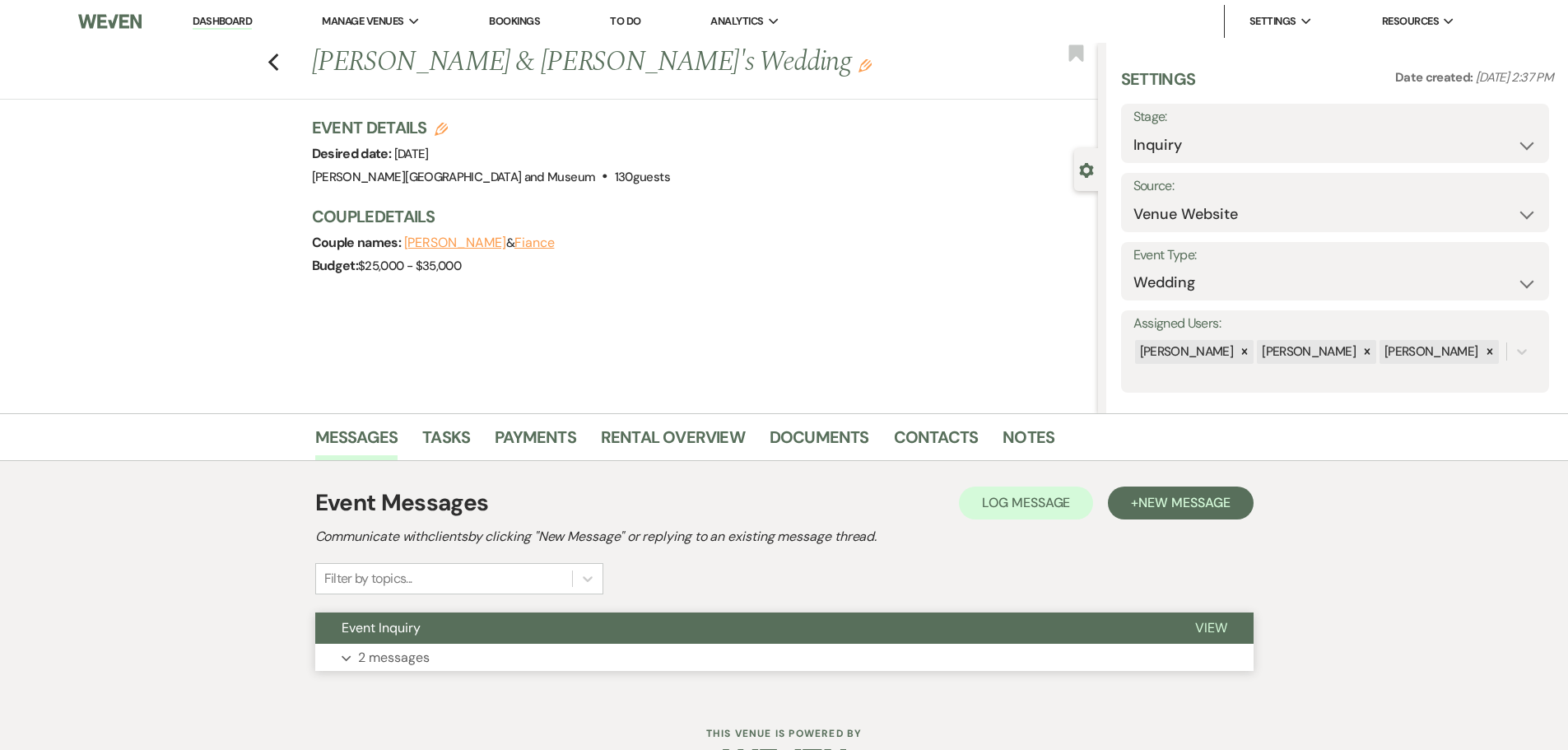
click at [487, 660] on button "Expand 2 messages" at bounding box center [784, 658] width 938 height 28
